Goal: Transaction & Acquisition: Book appointment/travel/reservation

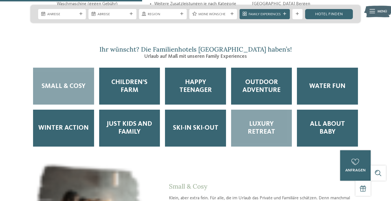
scroll to position [831, 0]
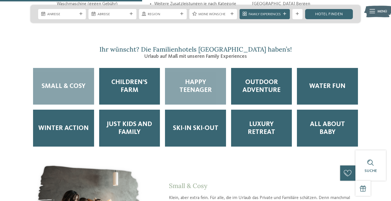
click at [212, 78] on span "Happy Teenager" at bounding box center [195, 86] width 51 height 16
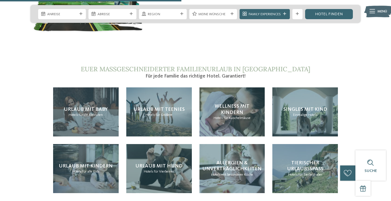
scroll to position [1063, 0]
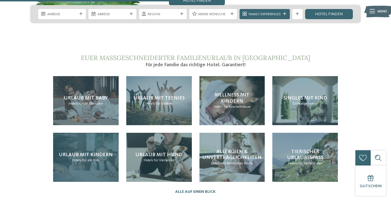
click at [83, 133] on div "Urlaub mit Kindern Hotels für alle Kids" at bounding box center [85, 157] width 65 height 49
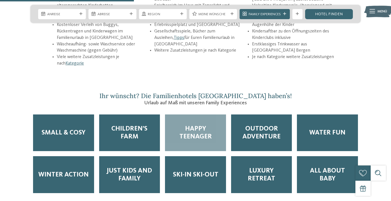
scroll to position [785, 0]
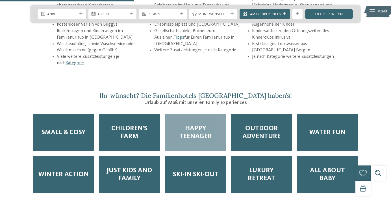
click at [180, 120] on div "Happy Teenager" at bounding box center [195, 132] width 61 height 37
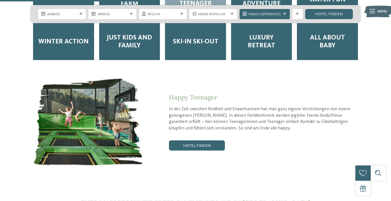
scroll to position [920, 0]
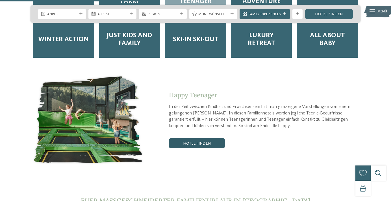
click at [180, 138] on link "Hotel finden" at bounding box center [197, 143] width 56 height 10
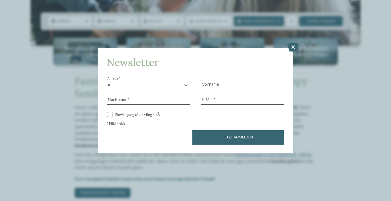
scroll to position [146, 0]
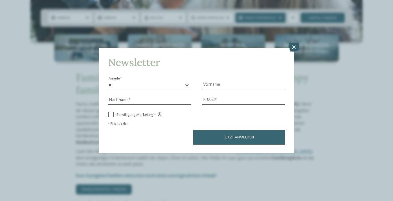
click at [294, 43] on icon at bounding box center [293, 47] width 11 height 9
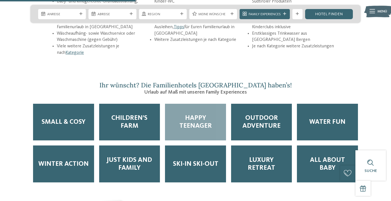
scroll to position [796, 0]
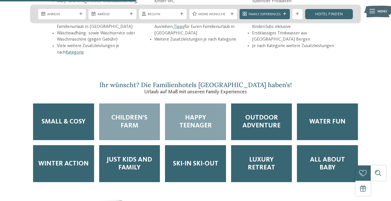
click at [141, 114] on span "Children’s Farm" at bounding box center [129, 122] width 51 height 16
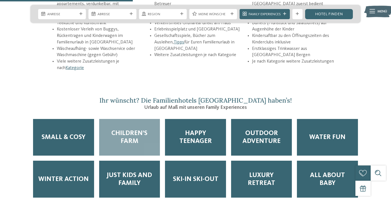
scroll to position [780, 0]
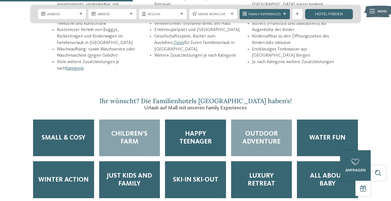
click at [251, 130] on span "Outdoor Adventure" at bounding box center [261, 138] width 51 height 16
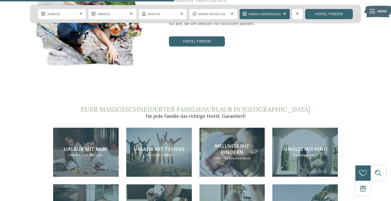
scroll to position [1028, 0]
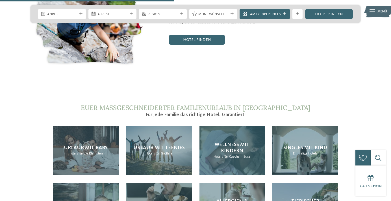
click at [237, 142] on span "Wellness mit Kindern" at bounding box center [231, 147] width 35 height 11
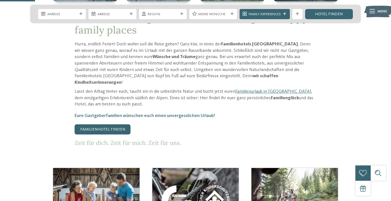
scroll to position [207, 0]
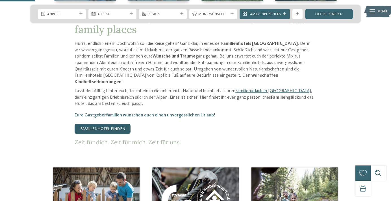
click at [122, 124] on link "Familienhotel finden" at bounding box center [103, 129] width 56 height 10
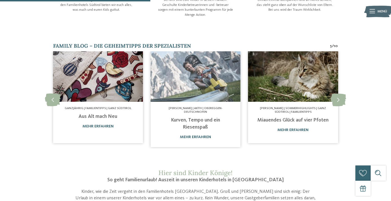
scroll to position [333, 0]
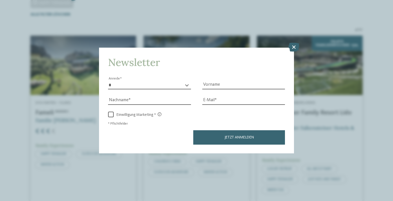
click at [295, 19] on div "Newsletter * **** **** ******* ****** Anrede Vorname Nachname Link" at bounding box center [196, 100] width 393 height 201
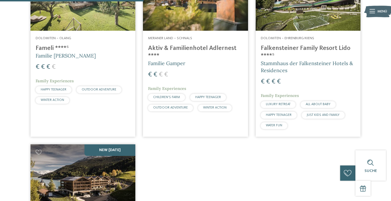
scroll to position [218, 0]
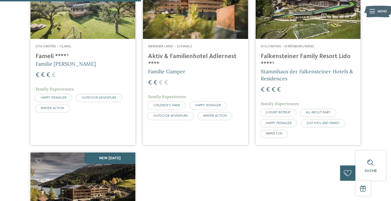
click at [212, 57] on h4 "Aktiv & Familienhotel Adlernest ****" at bounding box center [195, 60] width 95 height 15
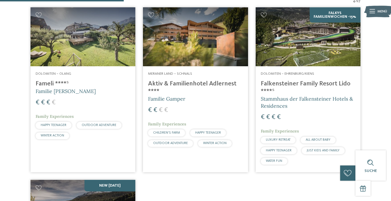
scroll to position [191, 0]
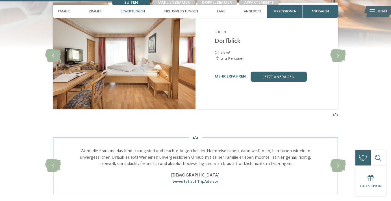
scroll to position [585, 0]
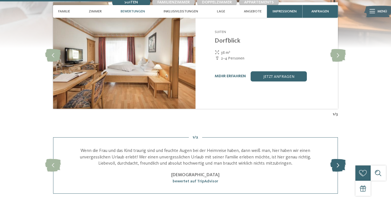
click at [337, 159] on icon at bounding box center [338, 165] width 16 height 13
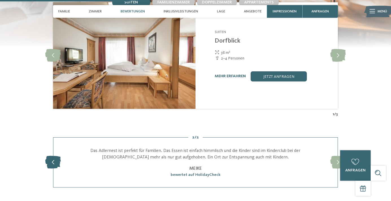
click at [54, 157] on icon at bounding box center [53, 162] width 16 height 13
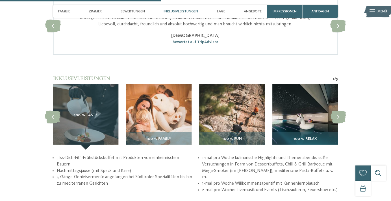
scroll to position [725, 0]
click at [338, 112] on icon at bounding box center [338, 117] width 16 height 13
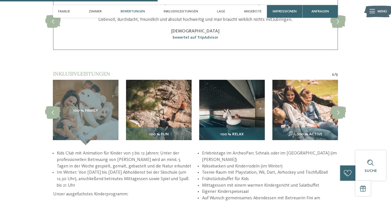
scroll to position [726, 0]
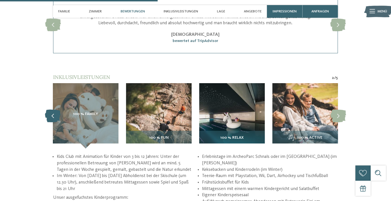
click at [49, 114] on icon at bounding box center [53, 116] width 16 height 13
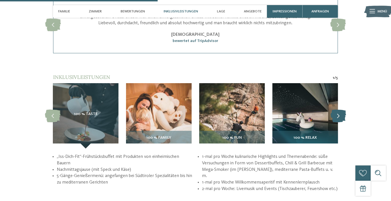
click at [340, 112] on icon at bounding box center [338, 116] width 16 height 13
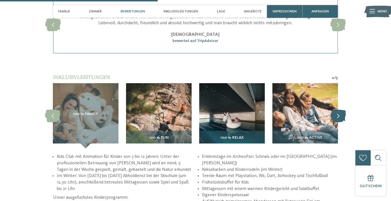
click at [340, 112] on icon at bounding box center [338, 116] width 16 height 13
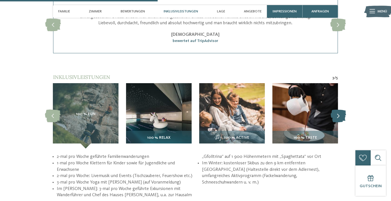
click at [340, 112] on icon at bounding box center [338, 116] width 16 height 13
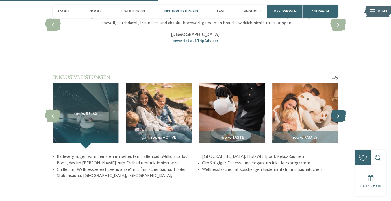
click at [340, 112] on icon at bounding box center [338, 116] width 16 height 13
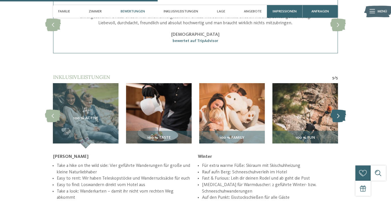
click at [340, 112] on icon at bounding box center [338, 116] width 16 height 13
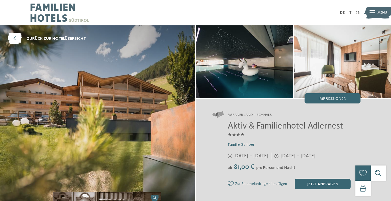
scroll to position [0, 0]
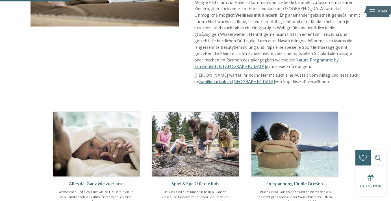
scroll to position [140, 0]
click at [299, 127] on img at bounding box center [294, 144] width 86 height 65
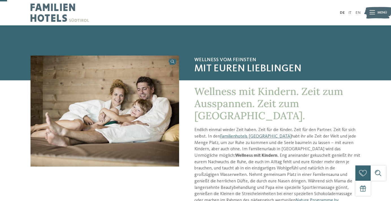
scroll to position [0, 0]
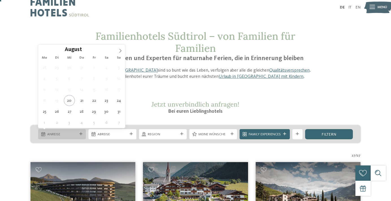
click at [75, 134] on span "Anreise" at bounding box center [62, 134] width 30 height 5
click at [119, 51] on icon at bounding box center [120, 51] width 4 height 4
type div "19.10.2025"
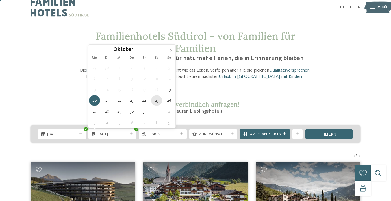
type div "25.10.2025"
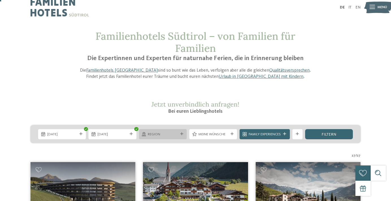
click at [177, 133] on div "Region" at bounding box center [162, 134] width 32 height 5
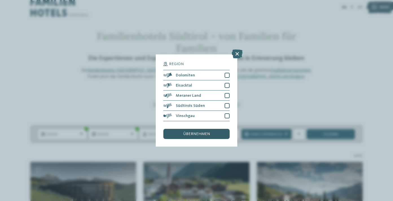
click at [196, 132] on span "übernehmen" at bounding box center [196, 134] width 27 height 4
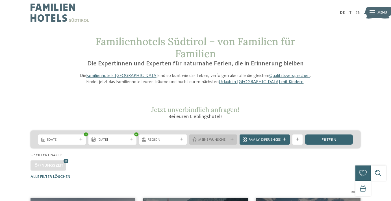
click at [230, 137] on div "Meine Wünsche" at bounding box center [213, 140] width 48 height 10
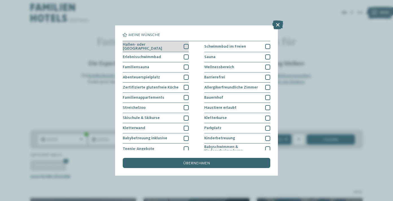
click at [185, 46] on div at bounding box center [186, 46] width 5 height 5
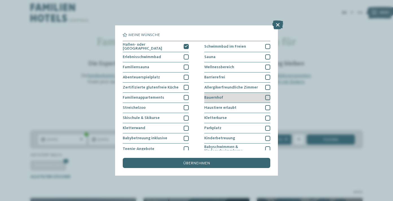
click at [266, 97] on div at bounding box center [267, 97] width 5 height 5
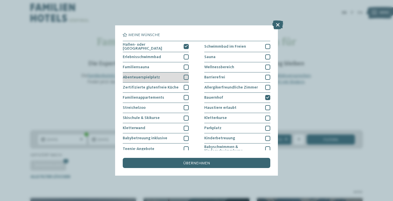
click at [185, 78] on div at bounding box center [186, 77] width 5 height 5
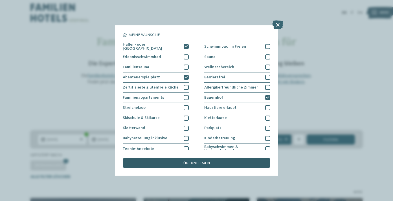
click at [189, 158] on div "übernehmen" at bounding box center [196, 163] width 147 height 10
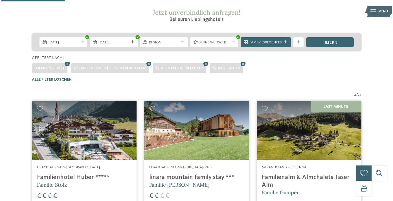
scroll to position [97, 0]
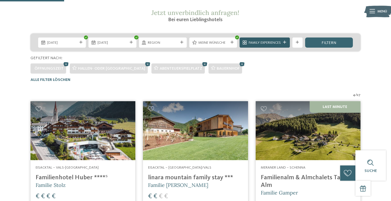
click at [284, 41] on icon at bounding box center [284, 42] width 3 height 3
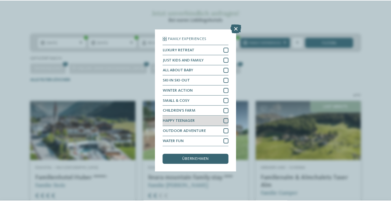
scroll to position [43, 0]
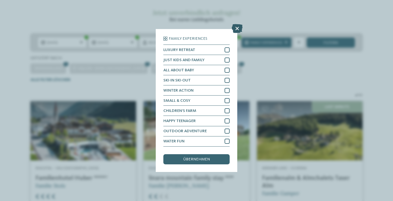
click at [237, 27] on icon at bounding box center [237, 28] width 11 height 9
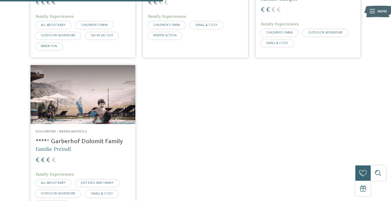
scroll to position [340, 0]
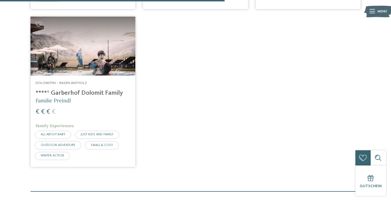
click at [116, 90] on h4 "****ˢ Garberhof Dolomit Family" at bounding box center [83, 93] width 95 height 8
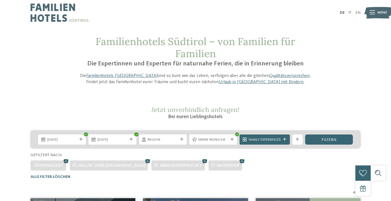
scroll to position [0, 0]
